Goal: Transaction & Acquisition: Purchase product/service

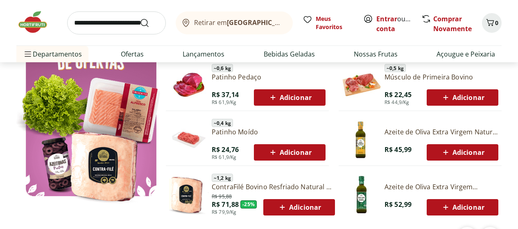
scroll to position [491, 0]
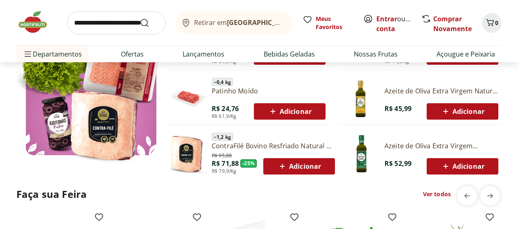
click at [297, 108] on span "Adicionar" at bounding box center [290, 111] width 44 height 10
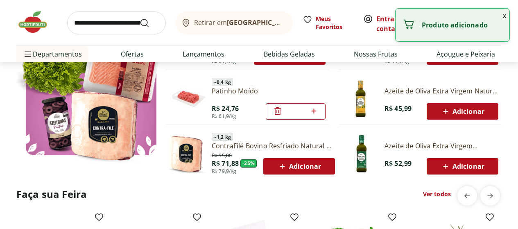
click at [502, 16] on button "x" at bounding box center [504, 16] width 10 height 14
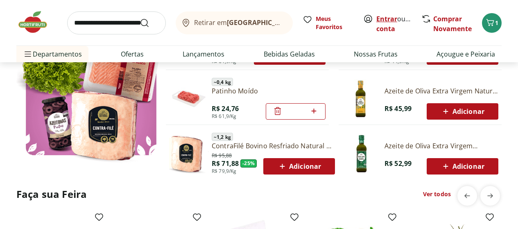
click at [384, 20] on link "Entrar" at bounding box center [386, 18] width 21 height 9
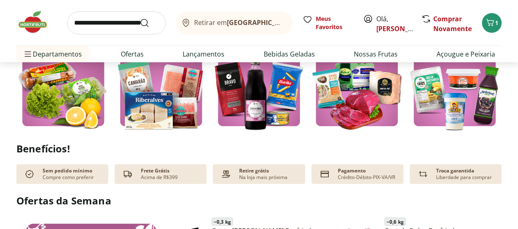
scroll to position [246, 0]
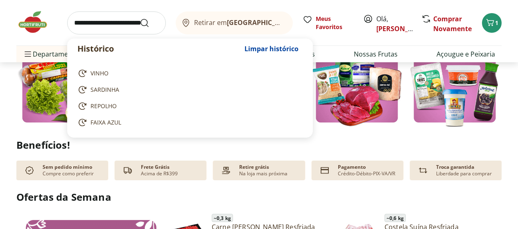
click at [112, 25] on input "search" at bounding box center [116, 22] width 99 height 23
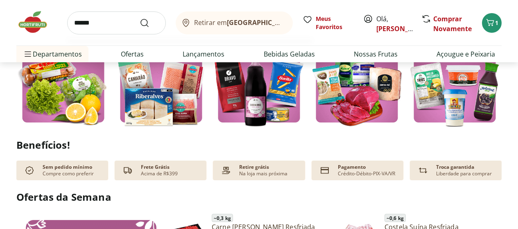
type input "******"
click at [140, 18] on button "Submit Search" at bounding box center [150, 23] width 20 height 10
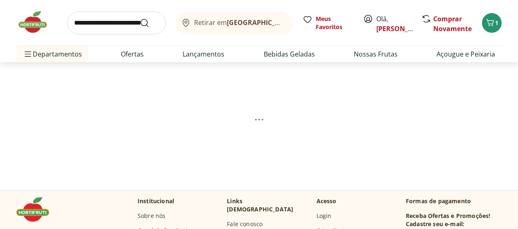
select select "**********"
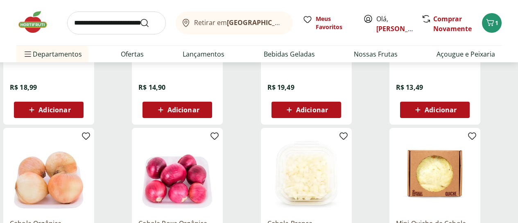
scroll to position [327, 0]
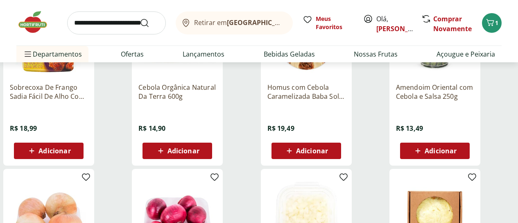
click at [199, 154] on span "Adicionar" at bounding box center [183, 150] width 32 height 7
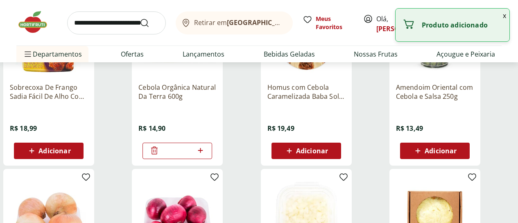
click at [205, 155] on icon at bounding box center [200, 150] width 10 height 10
type input "*"
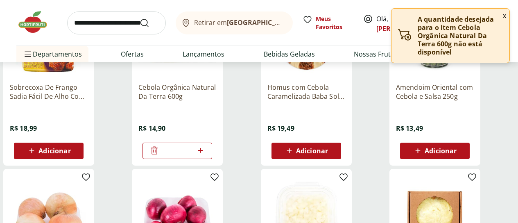
click at [502, 14] on button "x" at bounding box center [504, 16] width 10 height 14
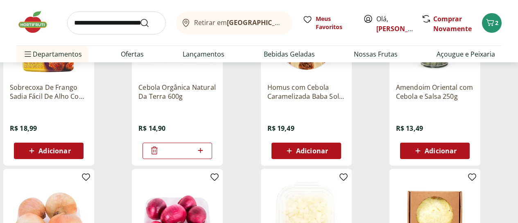
click at [158, 154] on icon at bounding box center [154, 150] width 7 height 8
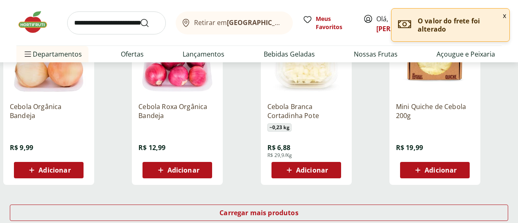
scroll to position [491, 0]
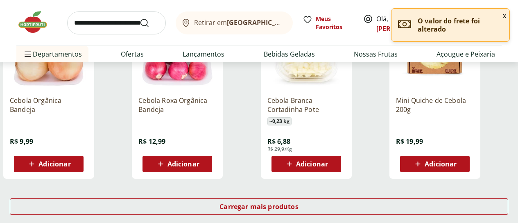
click at [70, 167] on span "Adicionar" at bounding box center [54, 163] width 32 height 7
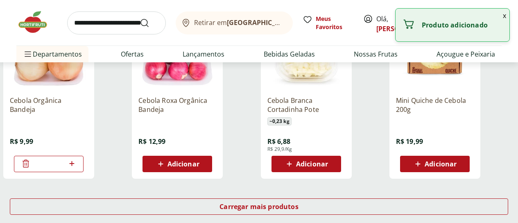
click at [74, 166] on icon at bounding box center [71, 163] width 5 height 5
type input "*"
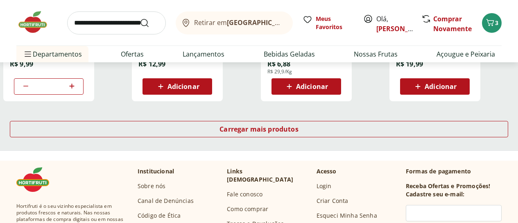
scroll to position [573, 0]
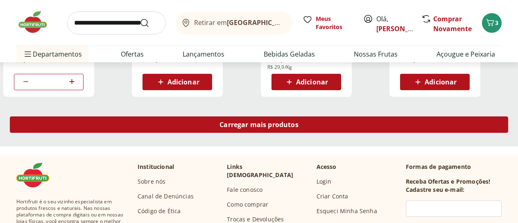
click at [298, 128] on span "Carregar mais produtos" at bounding box center [258, 124] width 79 height 7
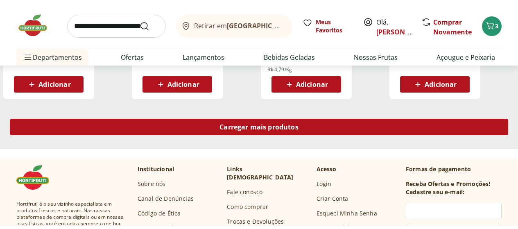
scroll to position [1105, 0]
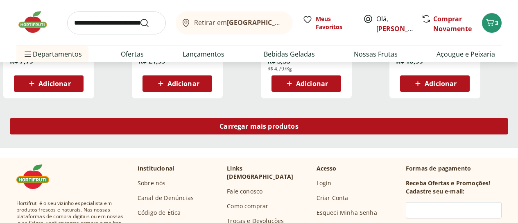
click at [298, 125] on span "Carregar mais produtos" at bounding box center [258, 126] width 79 height 7
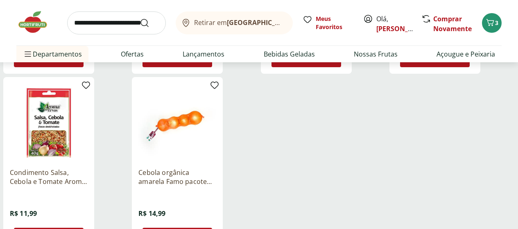
scroll to position [1351, 0]
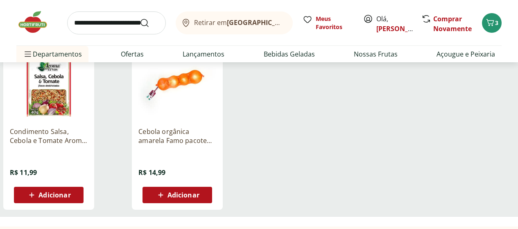
click at [199, 198] on span "Adicionar" at bounding box center [183, 195] width 32 height 7
click at [203, 197] on icon at bounding box center [200, 194] width 5 height 5
type input "*"
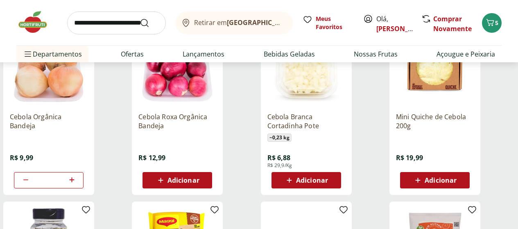
scroll to position [491, 0]
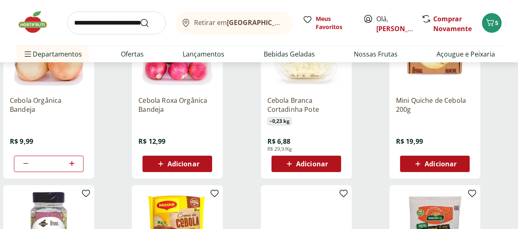
click at [31, 168] on icon at bounding box center [26, 163] width 10 height 10
type input "*"
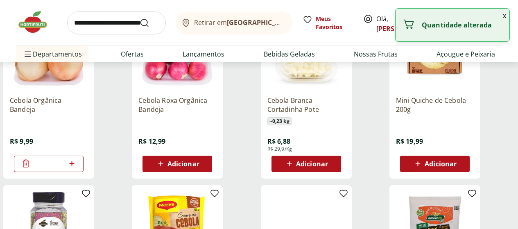
click at [31, 168] on icon at bounding box center [26, 163] width 10 height 10
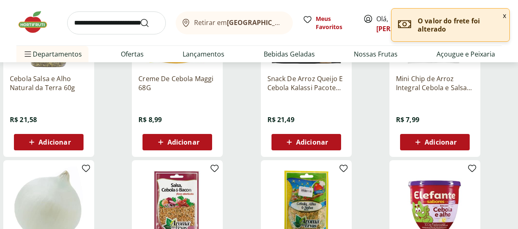
scroll to position [696, 0]
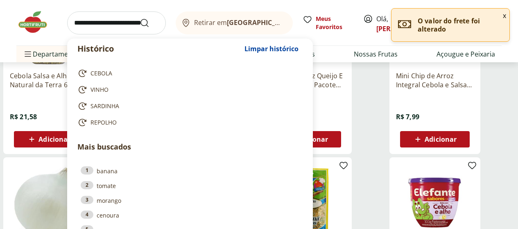
click at [101, 24] on input "search" at bounding box center [116, 22] width 99 height 23
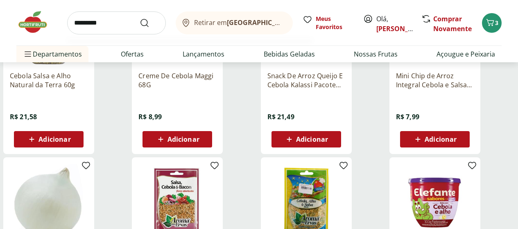
type input "*********"
click at [140, 18] on button "Submit Search" at bounding box center [150, 23] width 20 height 10
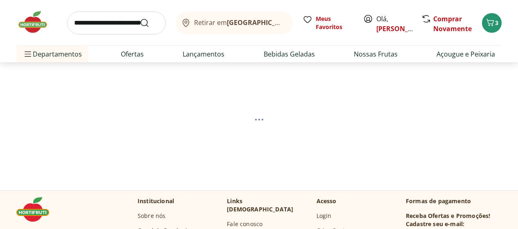
select select "**********"
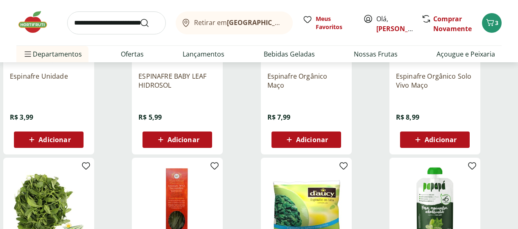
scroll to position [164, 0]
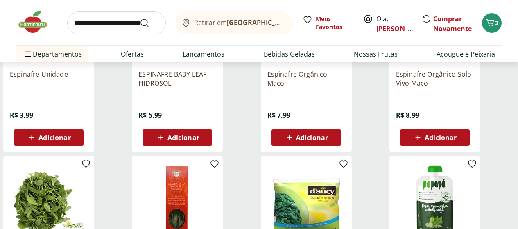
click at [456, 137] on span "Adicionar" at bounding box center [440, 137] width 32 height 7
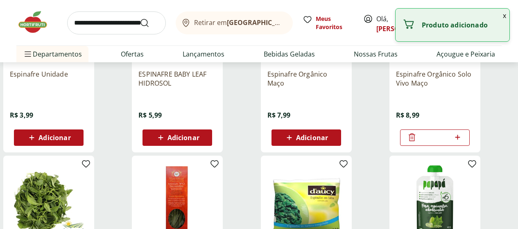
click at [460, 140] on icon at bounding box center [457, 137] width 5 height 5
type input "*"
click at [33, 25] on img at bounding box center [36, 22] width 41 height 25
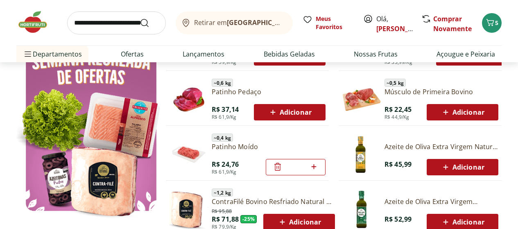
scroll to position [450, 0]
